Goal: Register for event/course

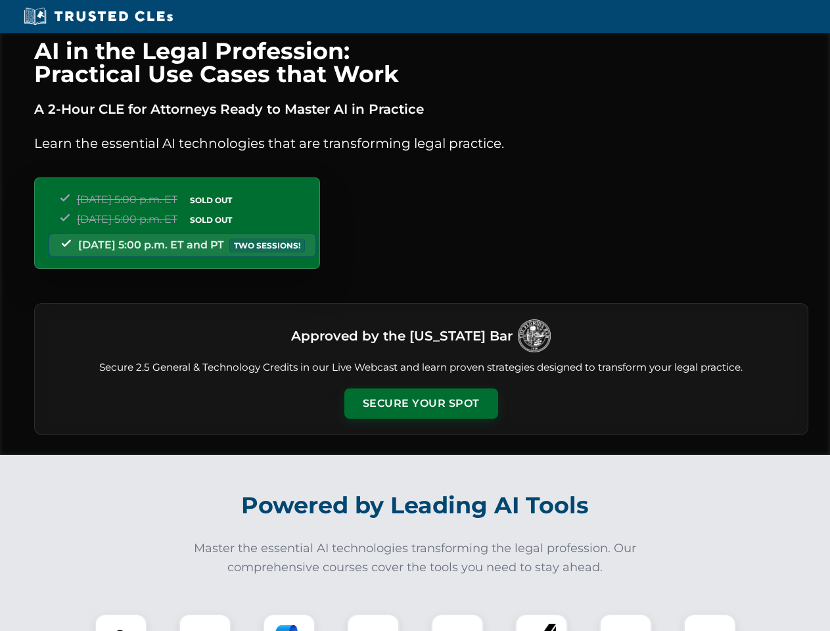
click at [420, 403] on button "Secure Your Spot" at bounding box center [421, 403] width 154 height 30
click at [121, 622] on img at bounding box center [121, 640] width 38 height 38
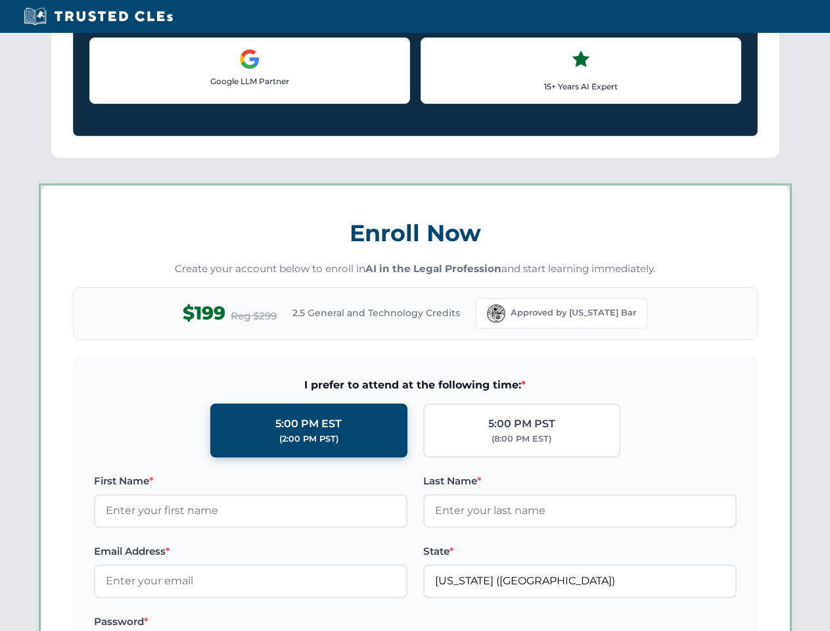
click at [289, 622] on label "Password *" at bounding box center [250, 622] width 313 height 16
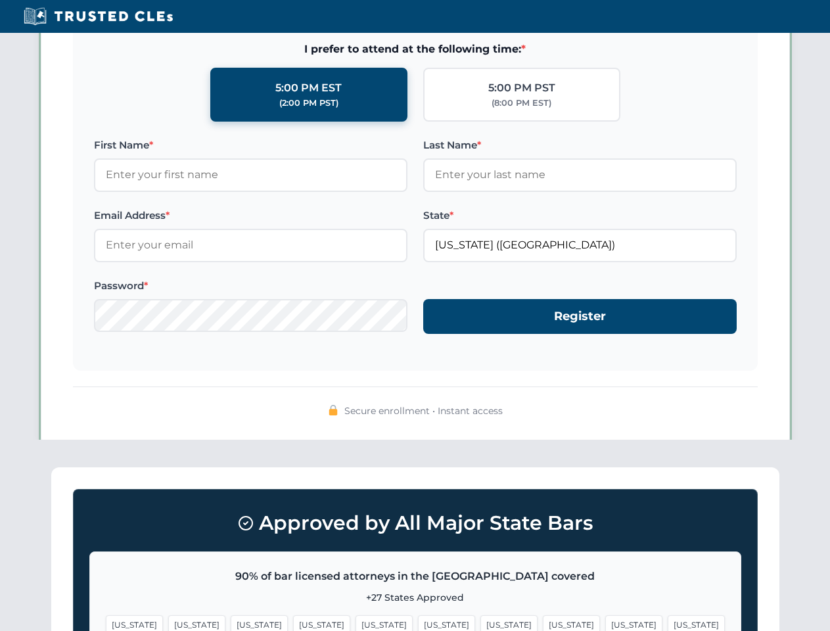
click at [605, 622] on span "[US_STATE]" at bounding box center [633, 624] width 57 height 19
